Goal: Transaction & Acquisition: Subscribe to service/newsletter

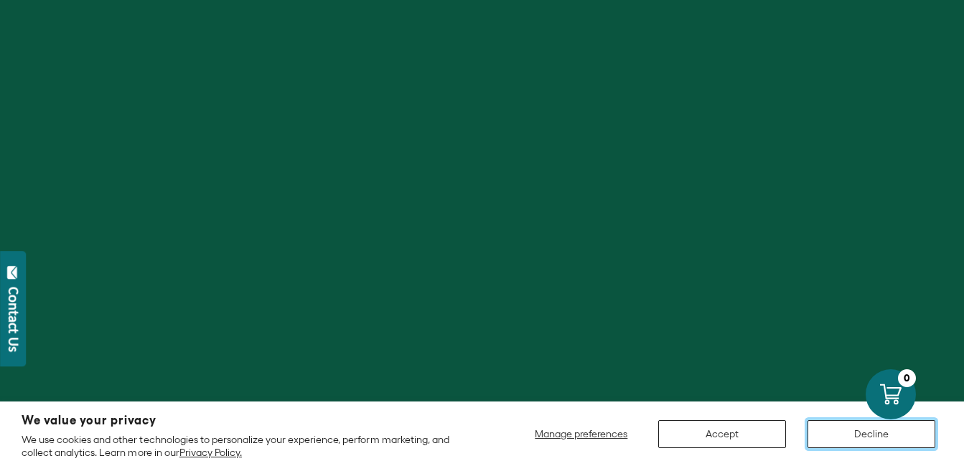
click at [857, 446] on button "Decline" at bounding box center [871, 434] width 128 height 28
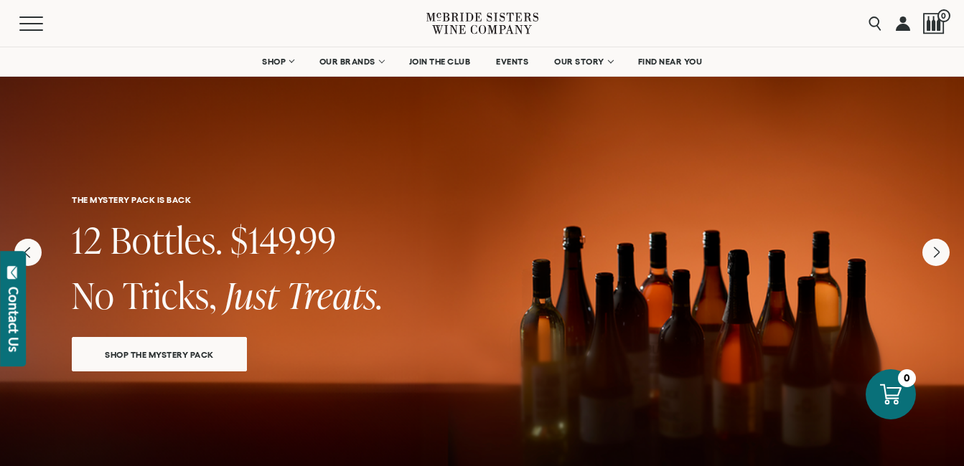
click at [896, 24] on link at bounding box center [902, 23] width 14 height 47
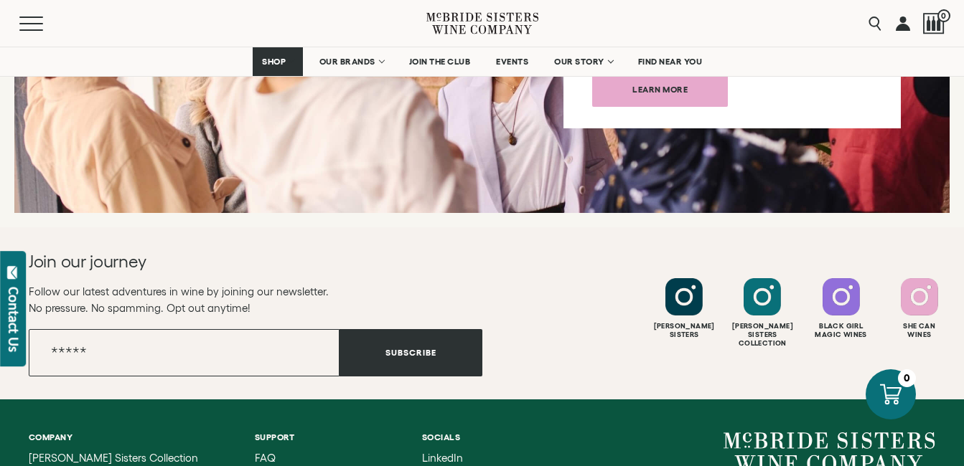
scroll to position [5615, 0]
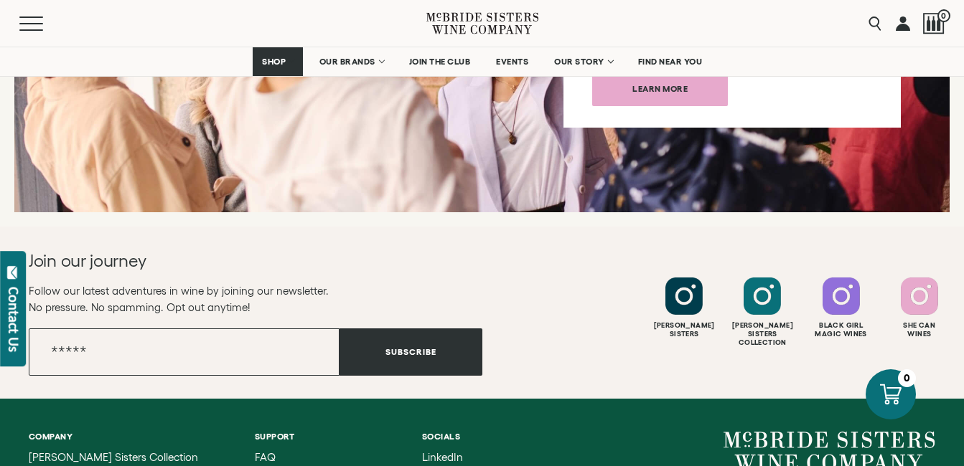
click at [296, 283] on p "Follow our latest adventures in wine by joining our newsletter. No pressure. No…" at bounding box center [255, 299] width 453 height 33
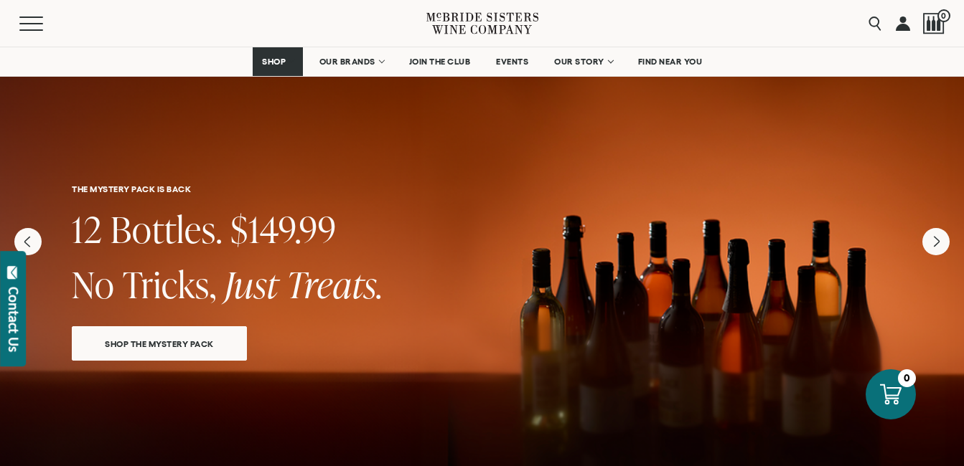
scroll to position [0, 0]
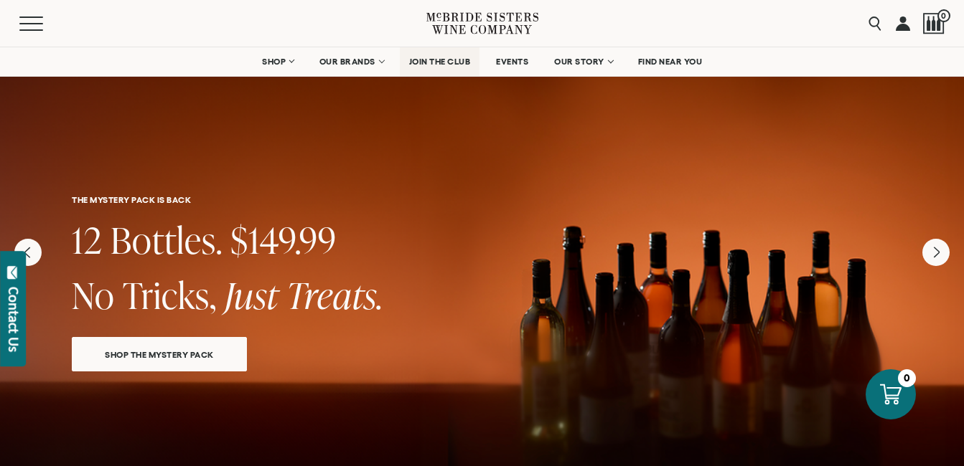
click at [450, 62] on span "JOIN THE CLUB" at bounding box center [440, 62] width 62 height 10
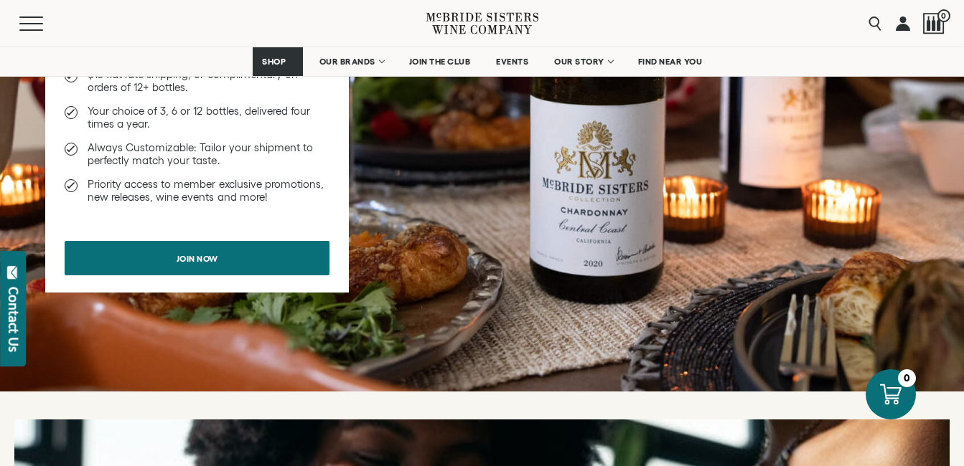
scroll to position [1059, 0]
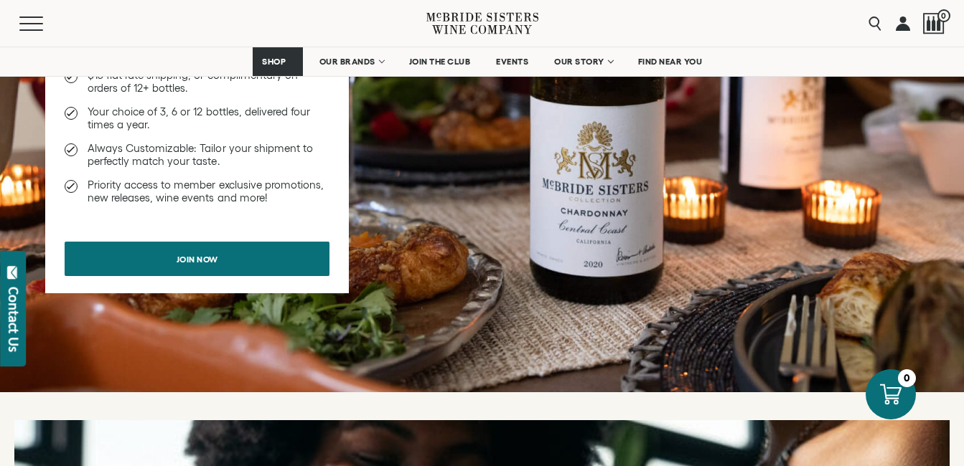
click at [139, 213] on div "Member's Choice Club 10% savings on all orders $15 flat rate shipping, or compl…" at bounding box center [196, 106] width 303 height 373
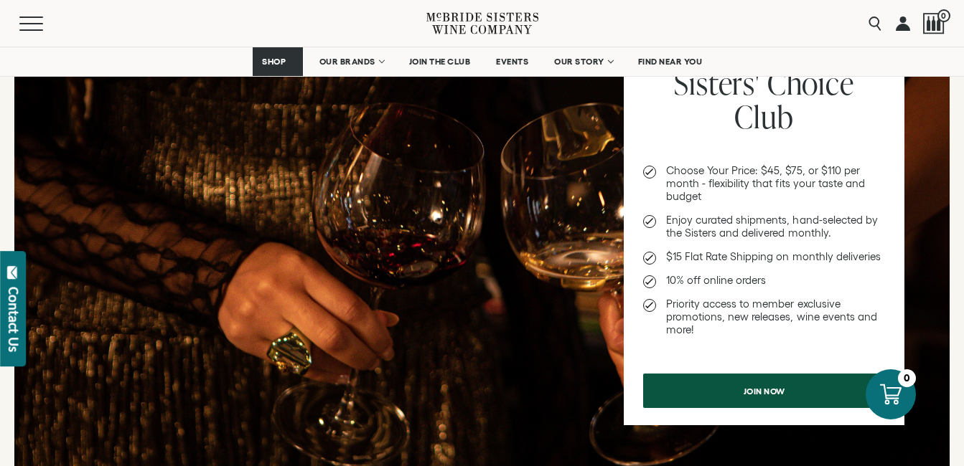
scroll to position [366, 0]
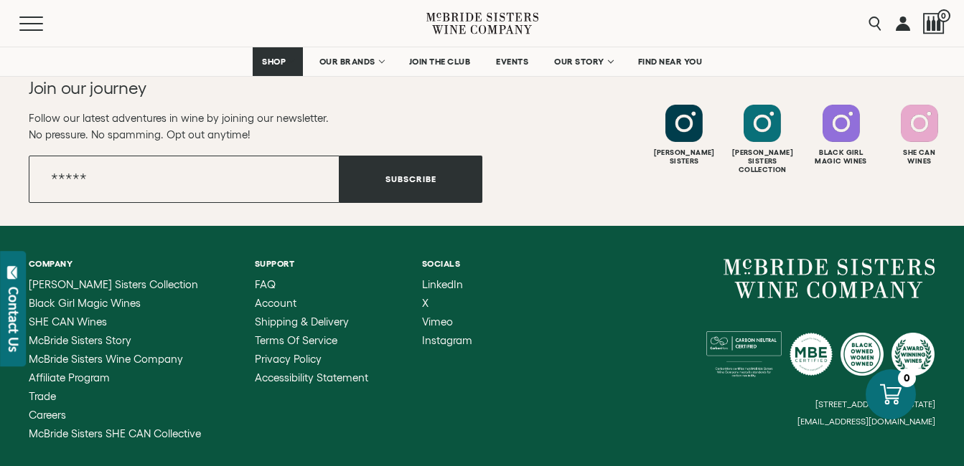
scroll to position [5878, 0]
